Goal: Transaction & Acquisition: Purchase product/service

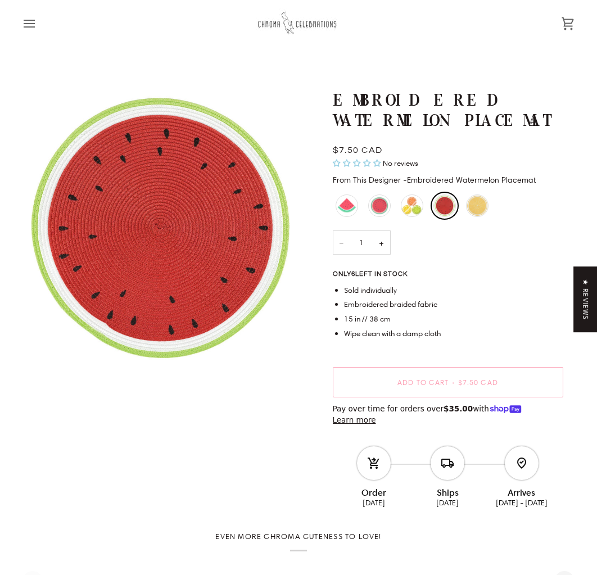
click at [30, 27] on icon "Open menu" at bounding box center [28, 23] width 13 height 13
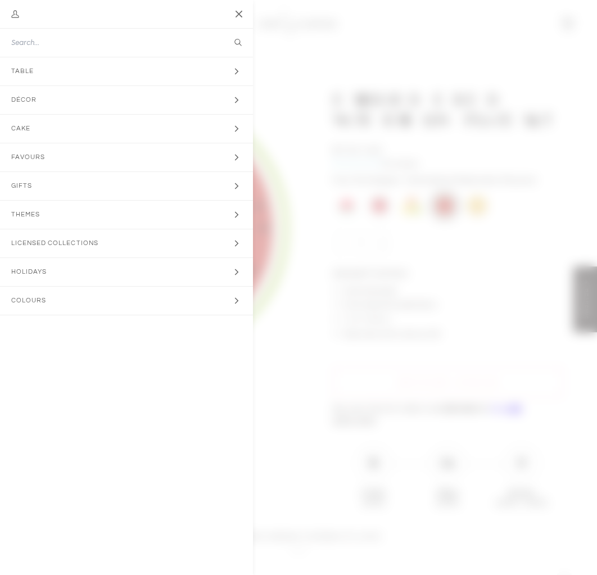
click at [37, 43] on input "Search our store" at bounding box center [105, 42] width 188 height 11
click at [62, 212] on button "Themes Expand menu" at bounding box center [126, 215] width 253 height 29
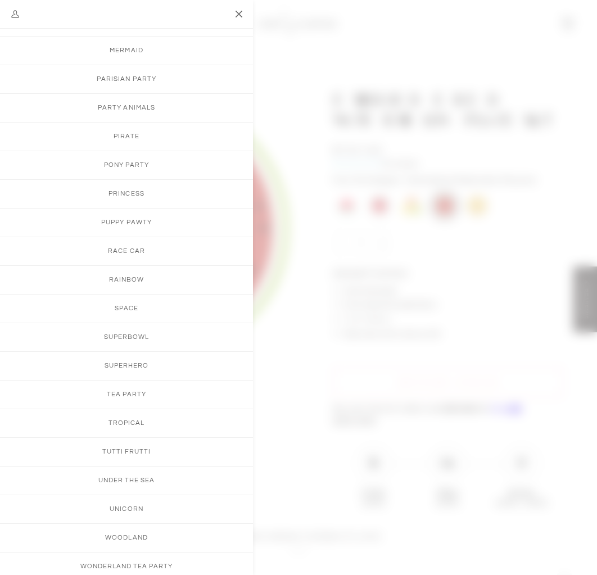
scroll to position [999, 0]
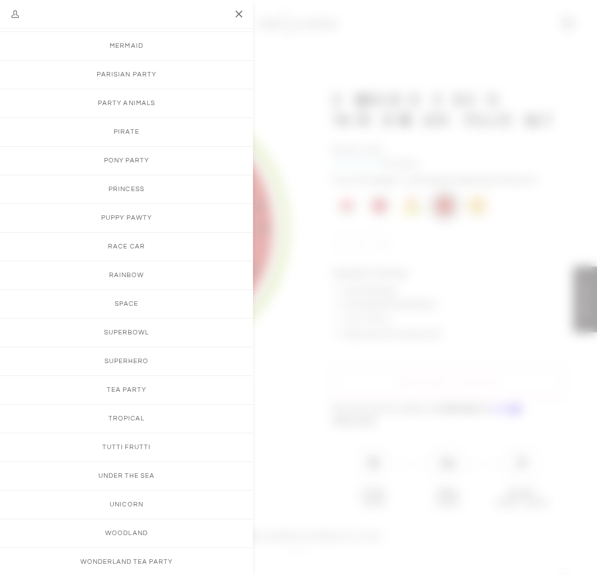
click at [116, 451] on link "Tutti Frutti" at bounding box center [126, 447] width 253 height 28
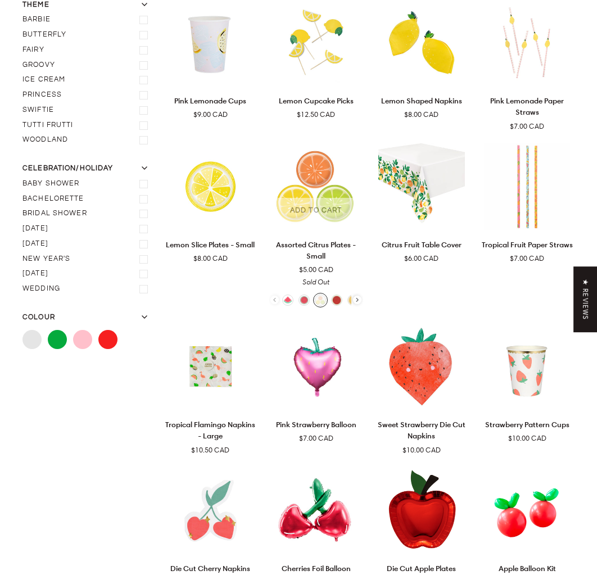
scroll to position [192, 0]
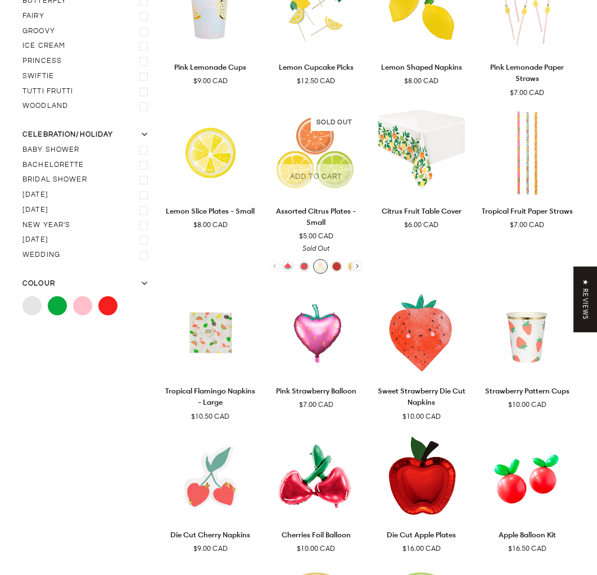
click at [356, 265] on icon "Assorted Citrus Plates - Small" at bounding box center [357, 266] width 3 height 4
click at [356, 265] on div "Watermelon Slice Napkins Watermelon Plates - Large Assorted Citrus Plates - Sma…" at bounding box center [316, 266] width 95 height 15
click at [276, 263] on icon "Assorted Citrus Plates - Small" at bounding box center [274, 266] width 8 height 8
click at [276, 263] on div "Watermelon Slice Napkins Watermelon Plates - Large Assorted Citrus Plates - Sma…" at bounding box center [316, 266] width 95 height 15
